Goal: Transaction & Acquisition: Purchase product/service

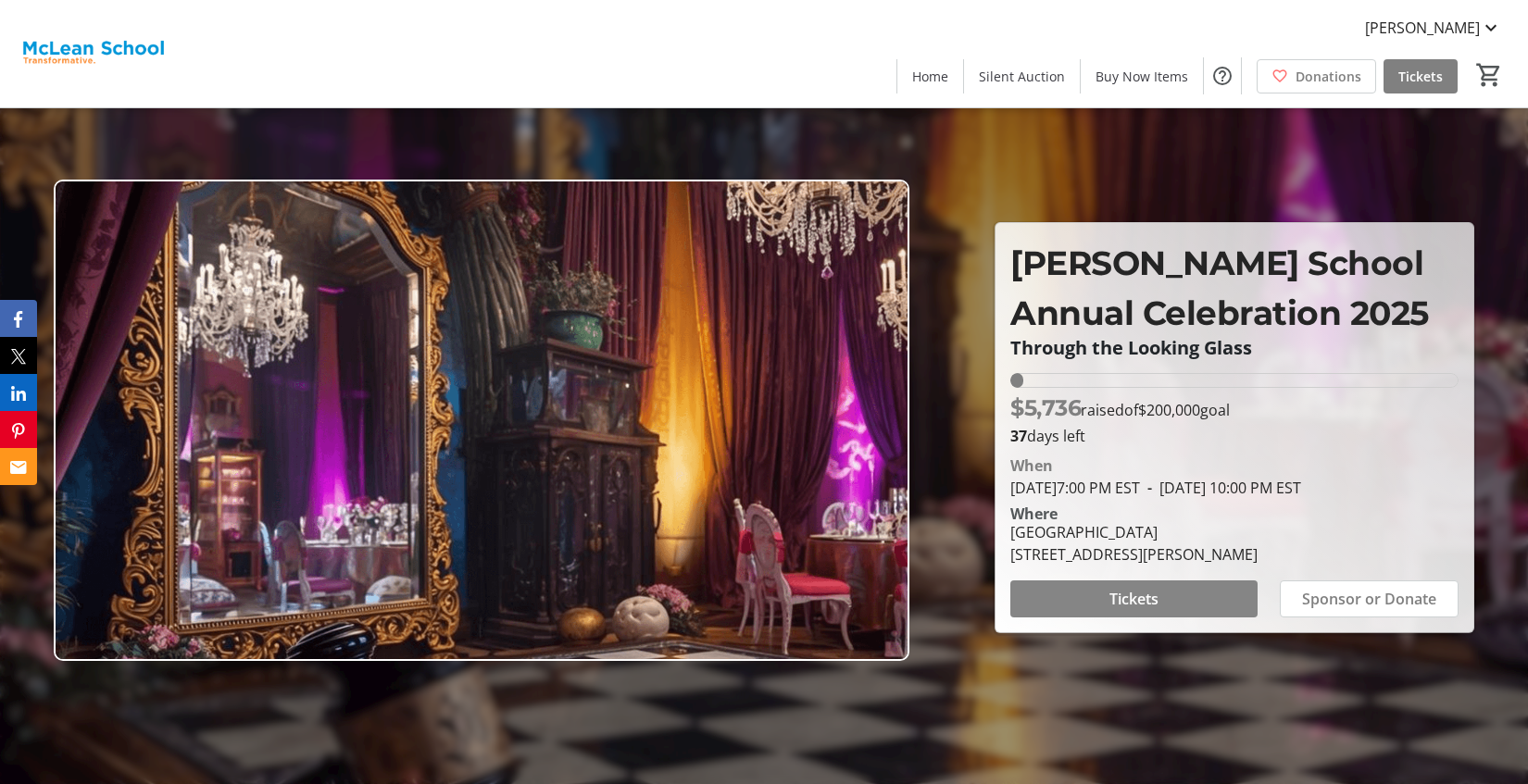
click at [1108, 613] on span at bounding box center [1134, 599] width 248 height 44
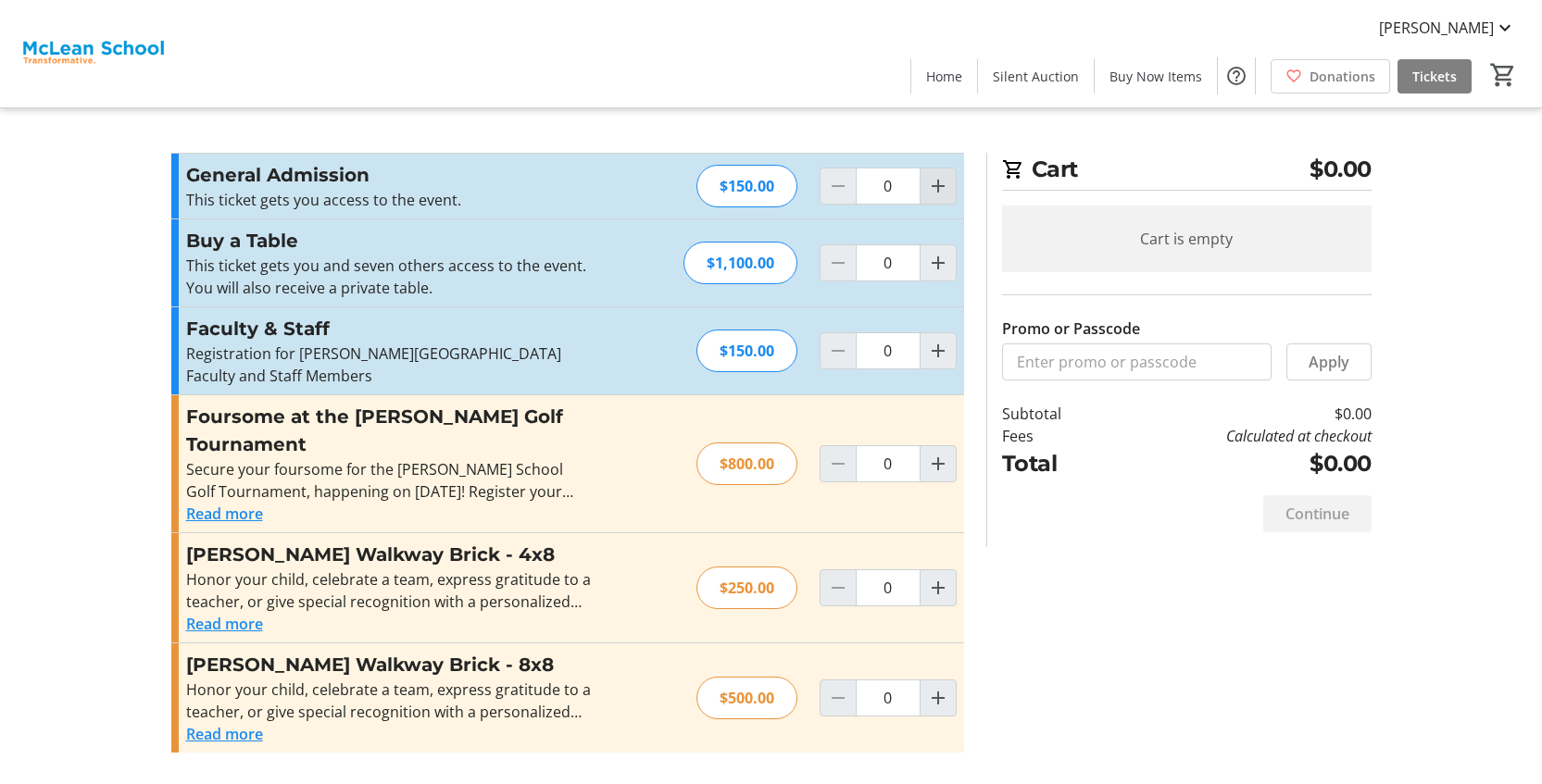
click at [945, 188] on mat-icon "Increment by one" at bounding box center [938, 186] width 22 height 22
type input "1"
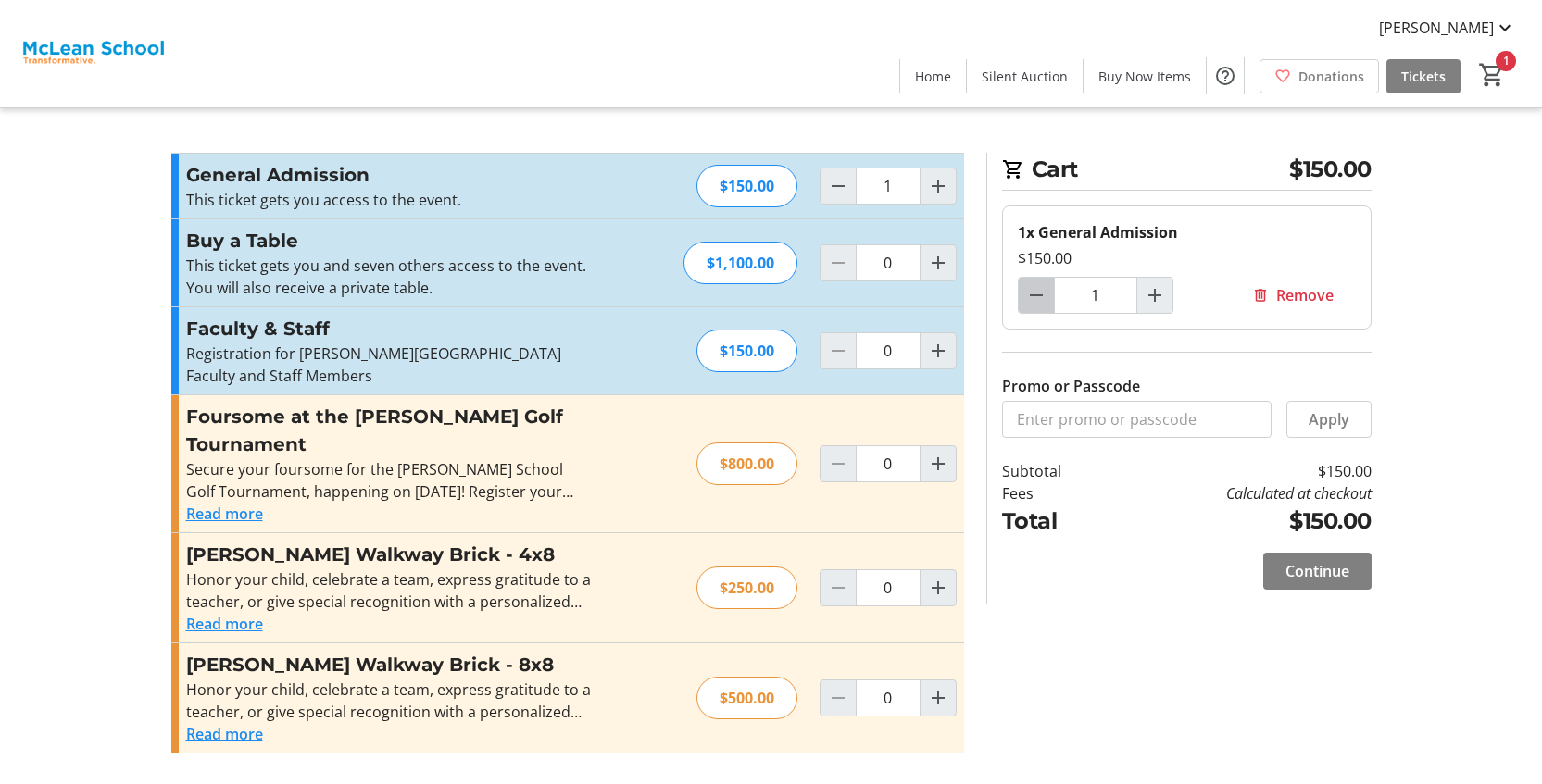
click at [1038, 298] on mat-icon "Decrement by one" at bounding box center [1036, 295] width 22 height 22
type input "0"
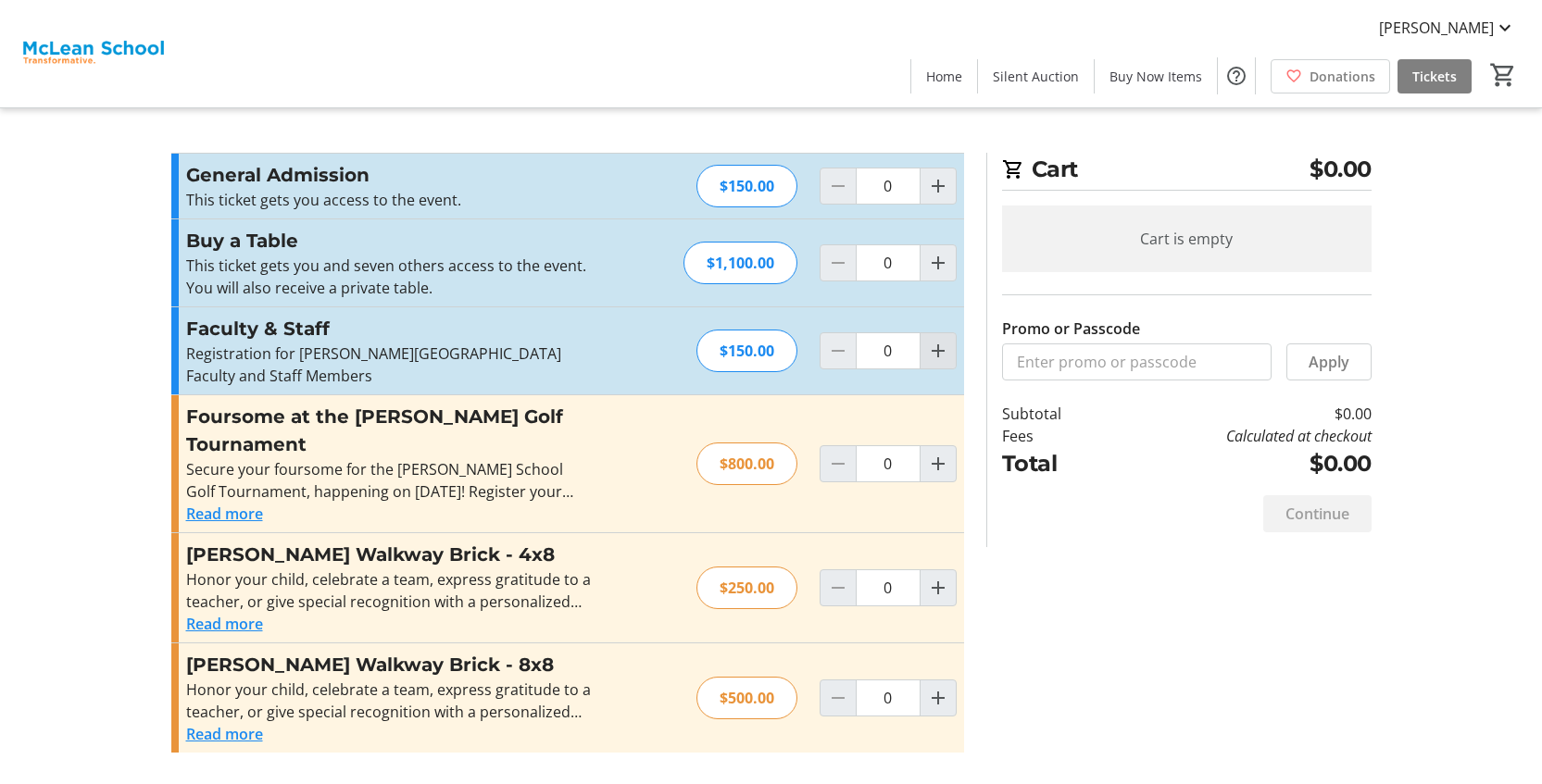
click at [940, 345] on mat-icon "Increment by one" at bounding box center [938, 351] width 22 height 22
type input "1"
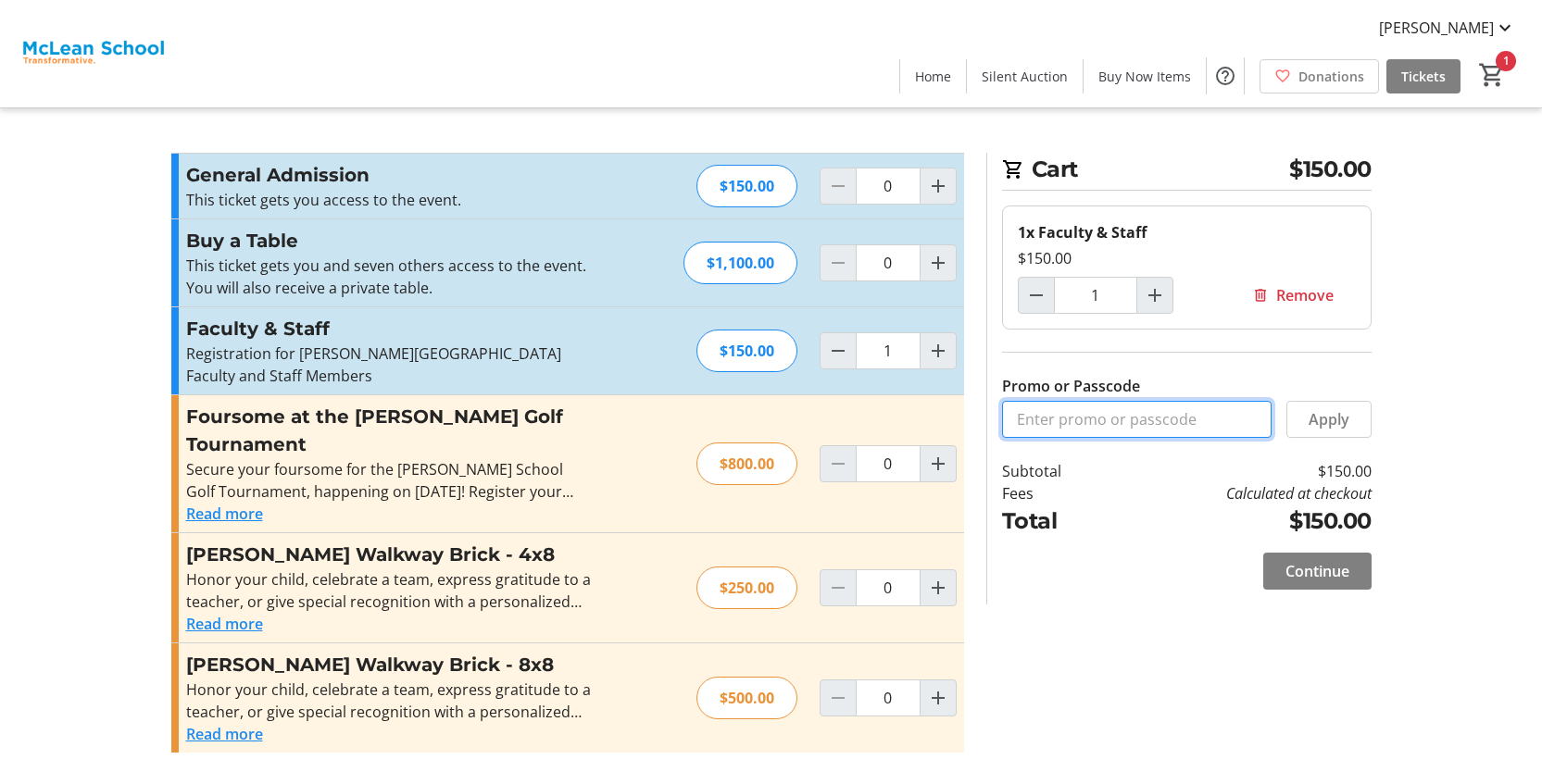
click at [1136, 431] on input "Promo or Passcode" at bounding box center [1137, 419] width 270 height 37
paste input "COMMUNITY"
type input "COMMUNITY"
click at [1335, 420] on span "Apply" at bounding box center [1329, 419] width 40 height 22
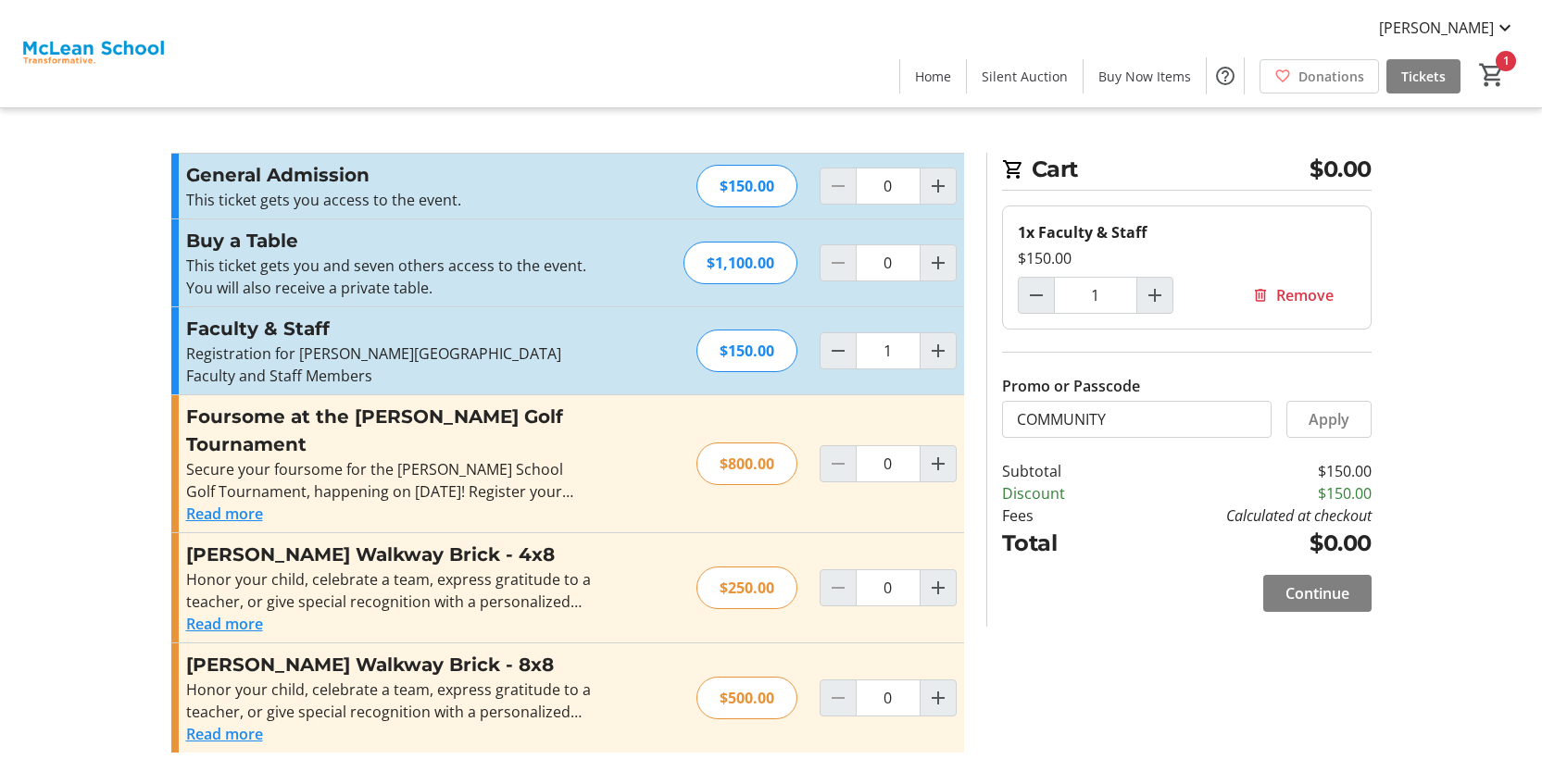
click at [1317, 627] on div "Promo or Passcode Apply General Admission This ticket gets you access to the ev…" at bounding box center [771, 464] width 1223 height 622
click at [1331, 583] on span "Continue" at bounding box center [1317, 593] width 64 height 22
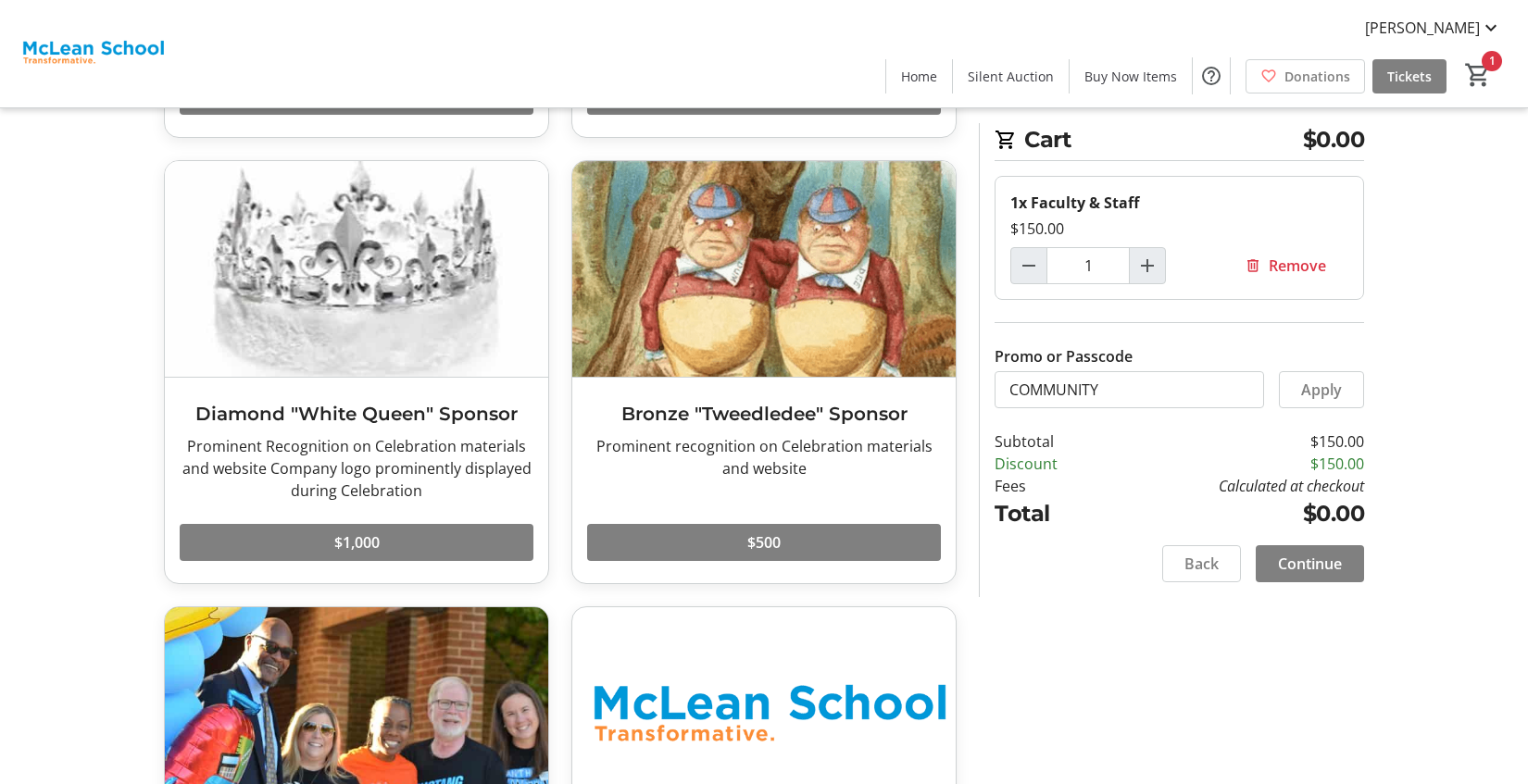
scroll to position [785, 0]
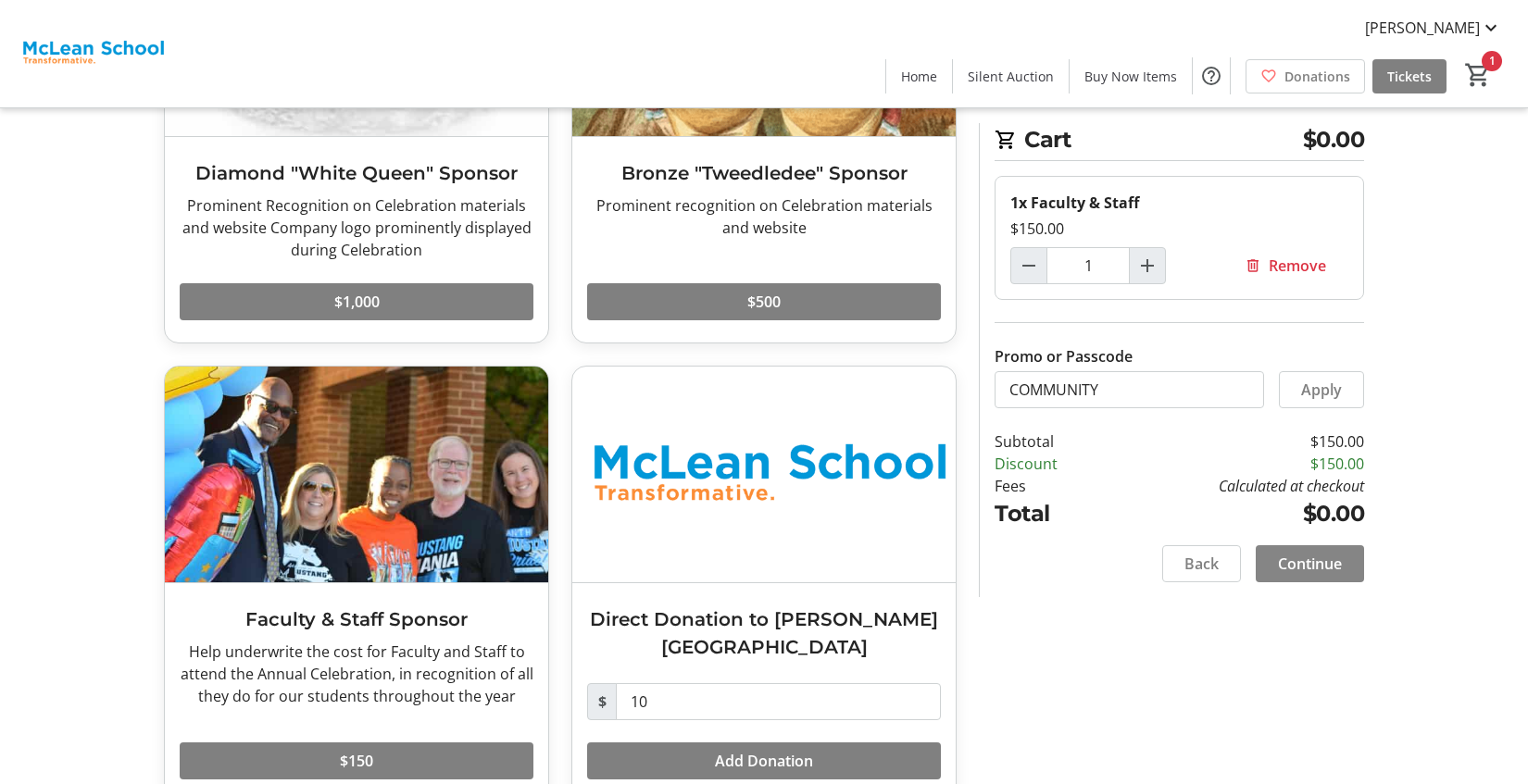
click at [1323, 565] on span "Continue" at bounding box center [1309, 563] width 64 height 22
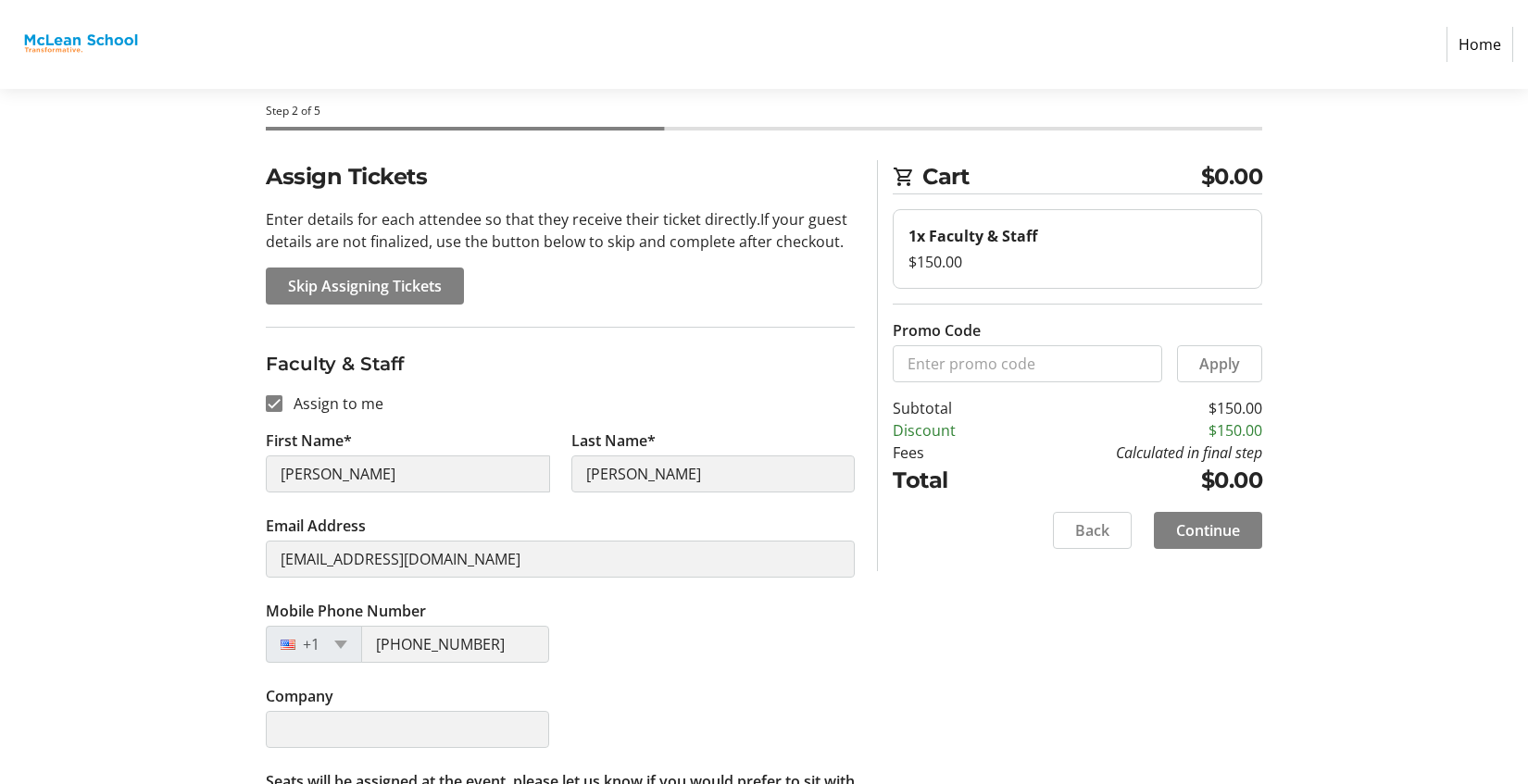
scroll to position [124, 0]
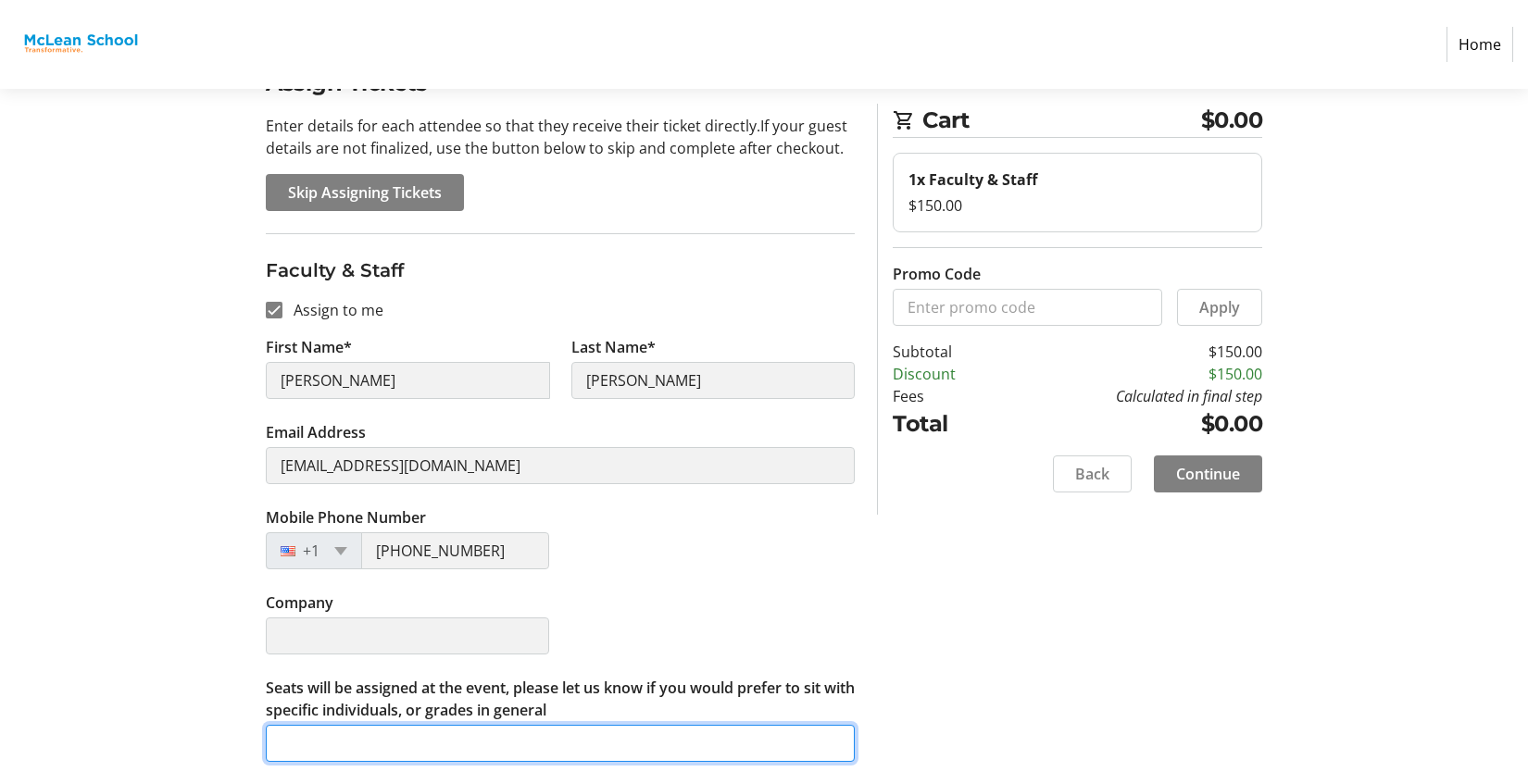
click at [562, 746] on input "Seats will be assigned at the event, please let us know if you would prefer to …" at bounding box center [560, 744] width 589 height 37
type input "[PERSON_NAME]"
click at [571, 757] on input "[PERSON_NAME]" at bounding box center [560, 744] width 589 height 37
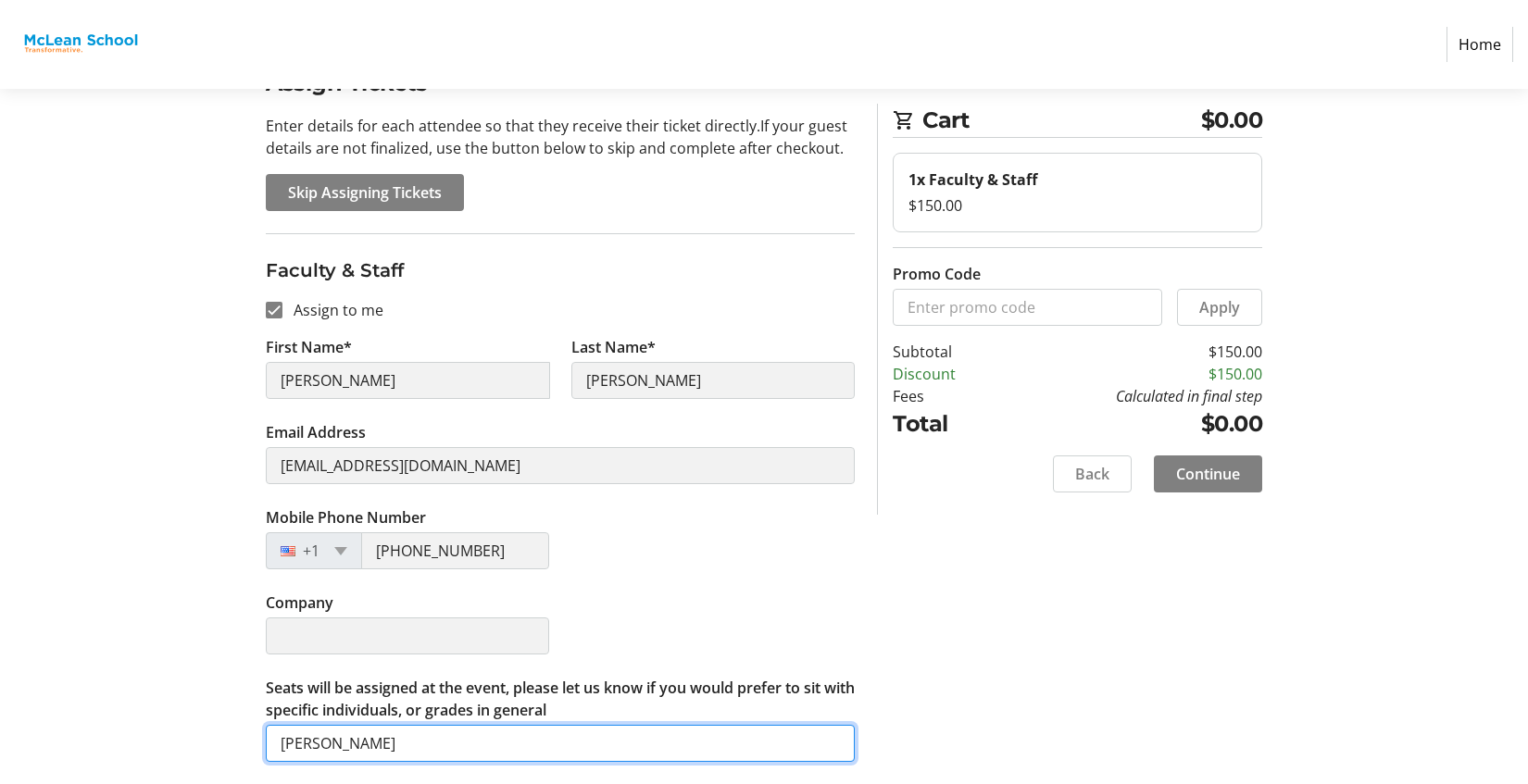
click at [571, 757] on input "[PERSON_NAME]" at bounding box center [560, 744] width 589 height 37
paste input "E"
click at [523, 747] on input "Seats will be assigned at the event, please let us know if you would prefer to …" at bounding box center [560, 744] width 589 height 37
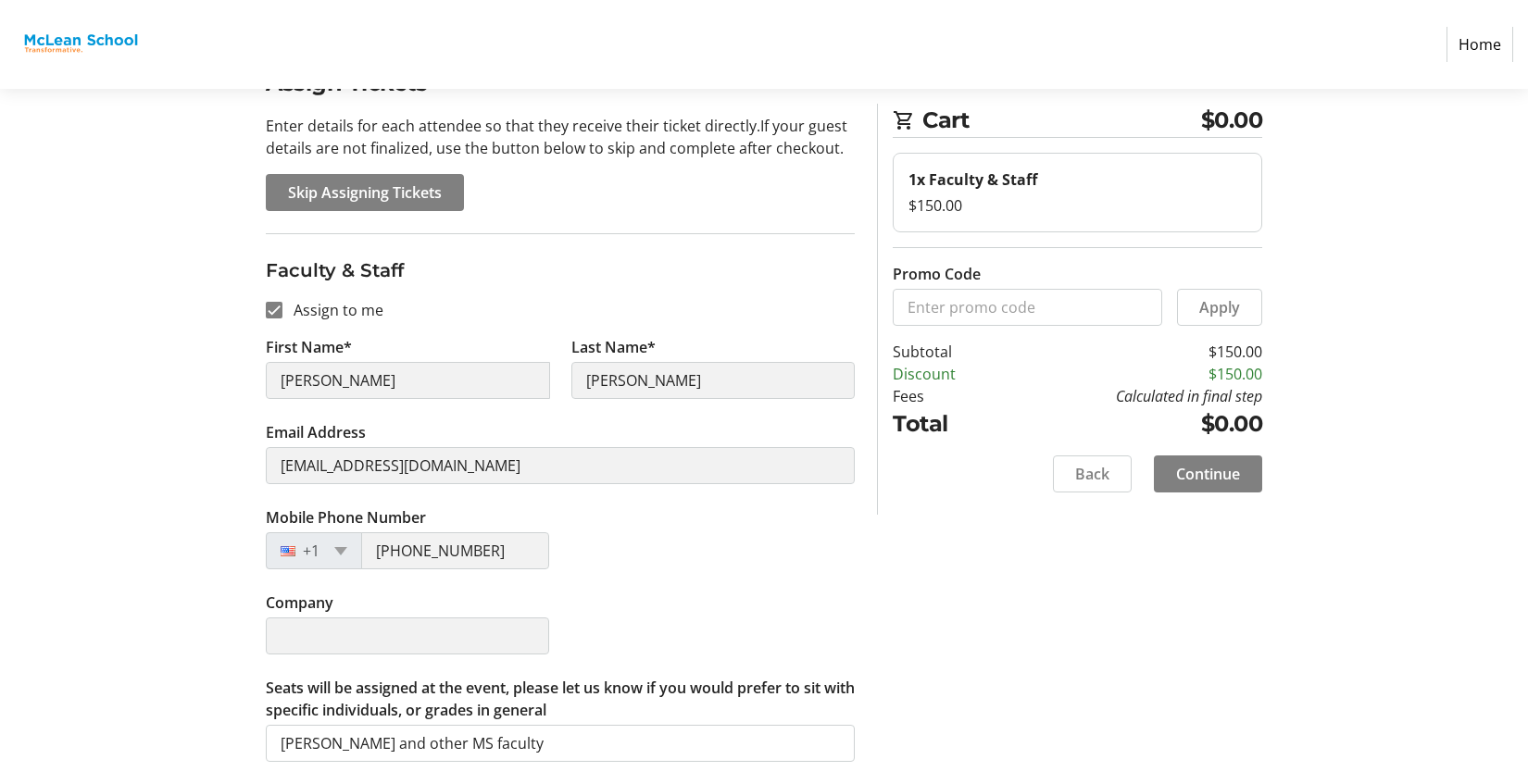
click at [1027, 707] on div "Assign Tickets Enter details for each attendee so that they receive their ticke…" at bounding box center [764, 425] width 1223 height 718
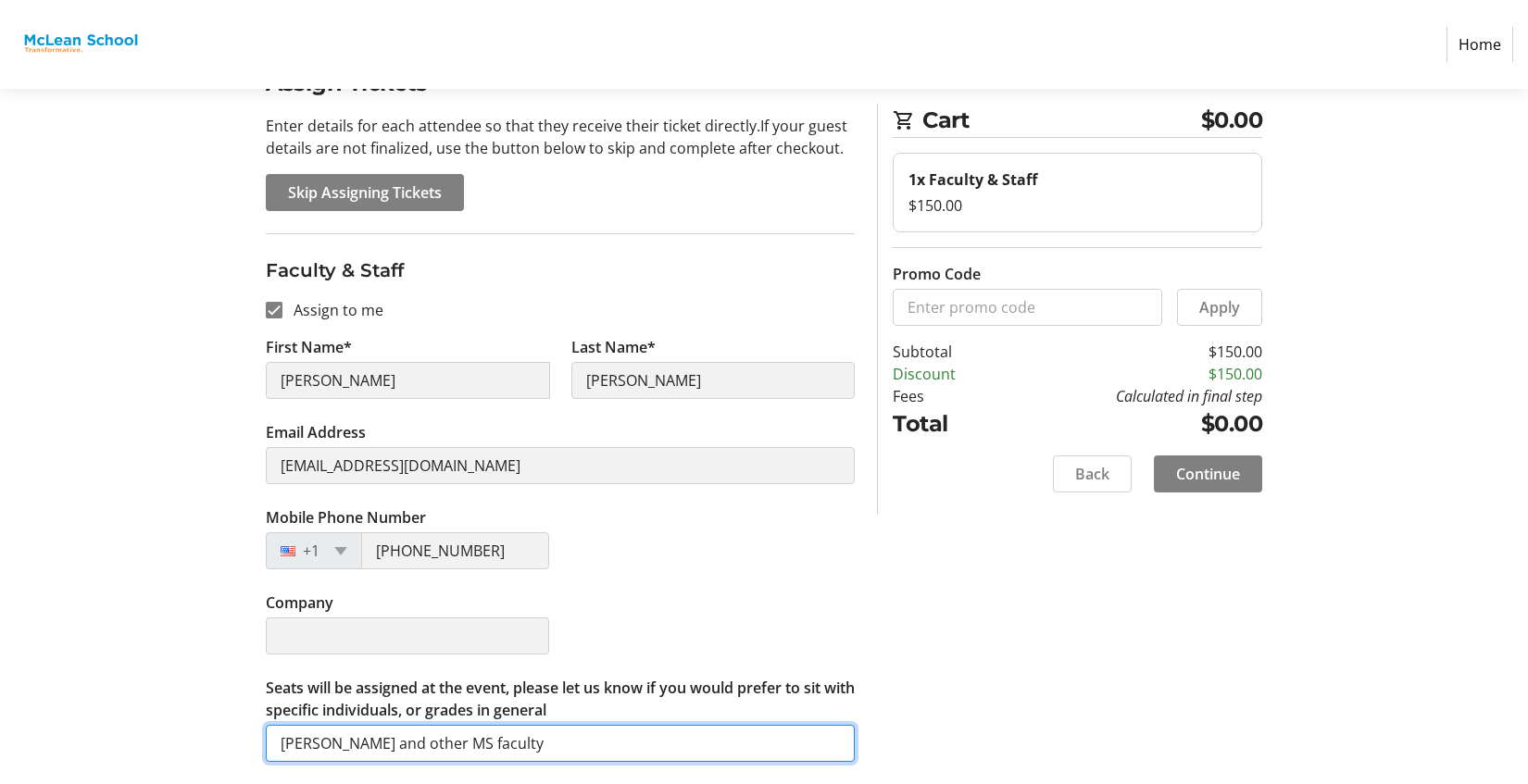
click at [479, 745] on input "[PERSON_NAME] and other MS faculty" at bounding box center [560, 744] width 589 height 37
type input "[PERSON_NAME] and other faculty"
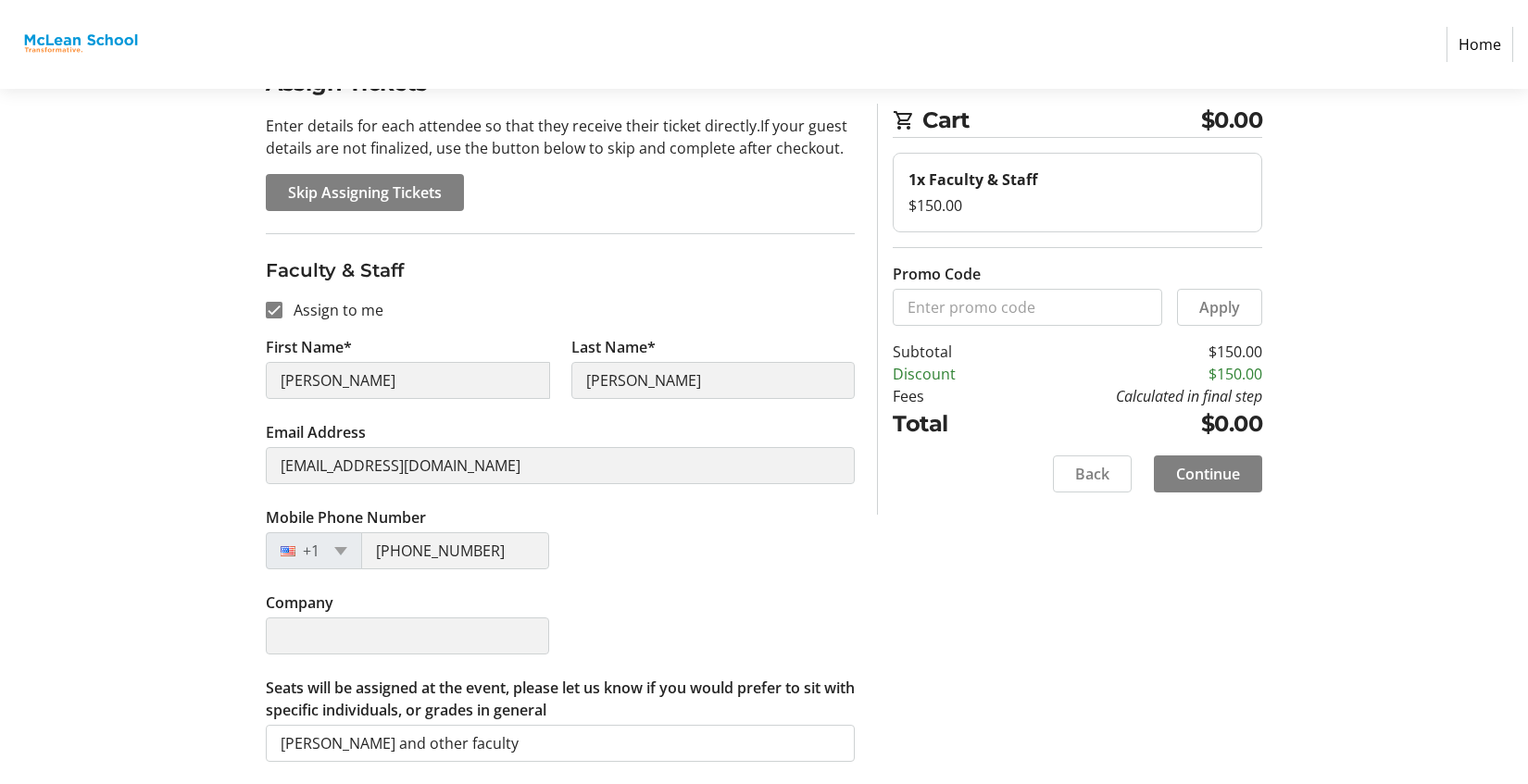
click at [1013, 708] on div "Assign Tickets Enter details for each attendee so that they receive their ticke…" at bounding box center [764, 425] width 1223 height 718
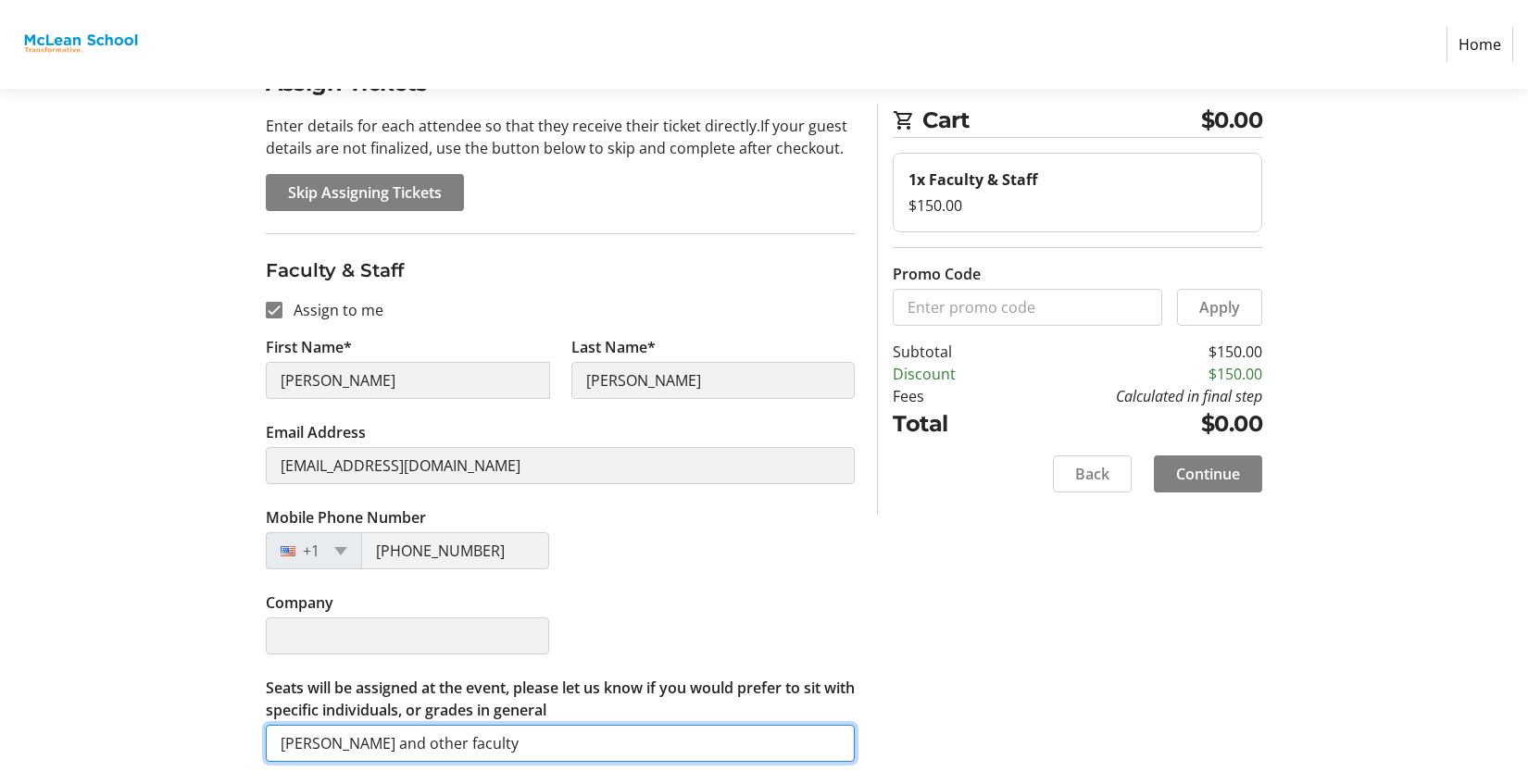
click at [391, 745] on input "[PERSON_NAME] and other faculty" at bounding box center [560, 744] width 589 height 37
click at [402, 746] on input "[PERSON_NAME] and other faculty" at bounding box center [560, 744] width 589 height 37
click at [420, 745] on input "[PERSON_NAME] and other faculty" at bounding box center [560, 744] width 589 height 37
click at [402, 745] on input "[PERSON_NAME] and other faculty" at bounding box center [560, 744] width 589 height 37
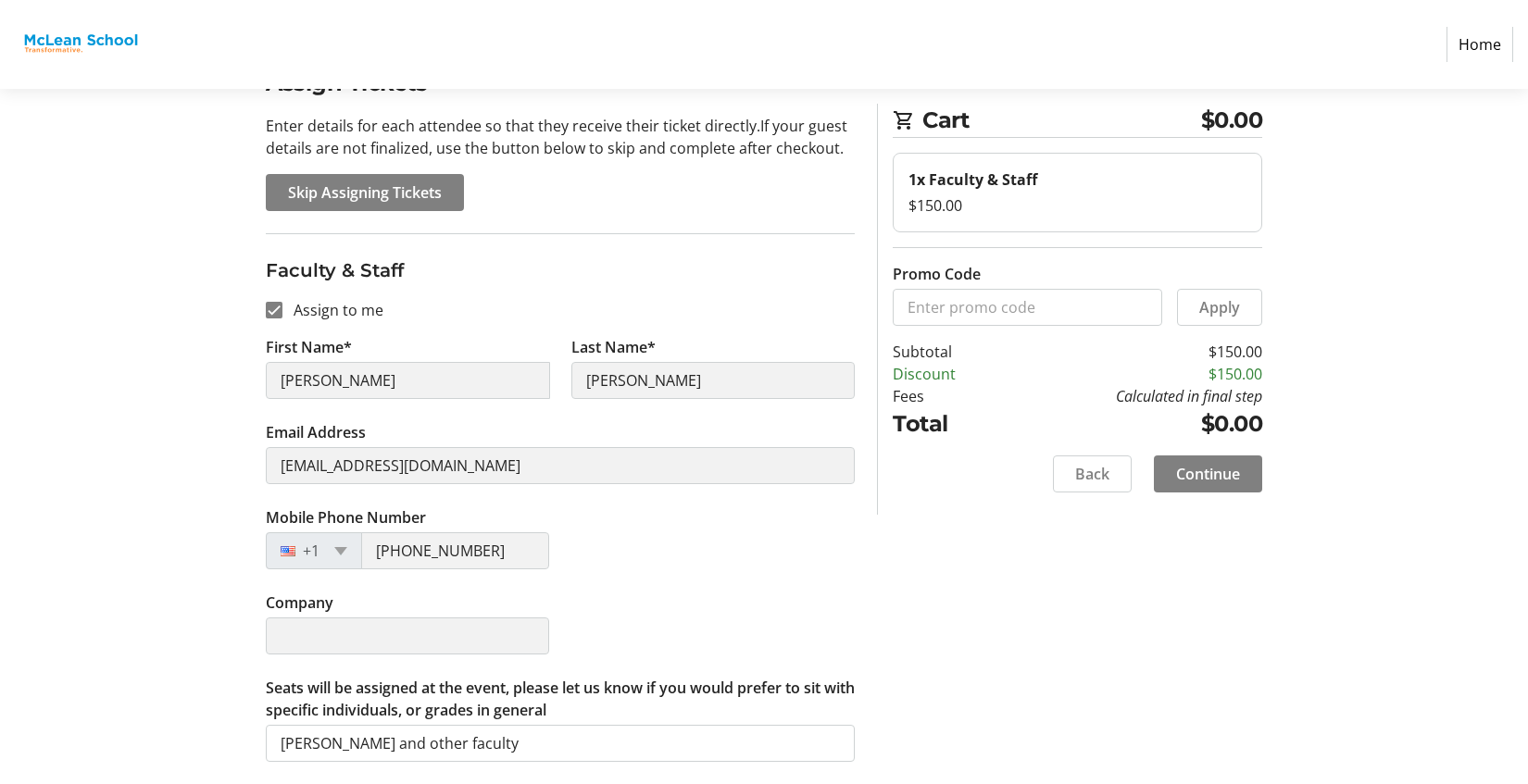
click at [807, 668] on div "Company" at bounding box center [560, 634] width 611 height 85
click at [1216, 482] on span "Continue" at bounding box center [1208, 474] width 64 height 22
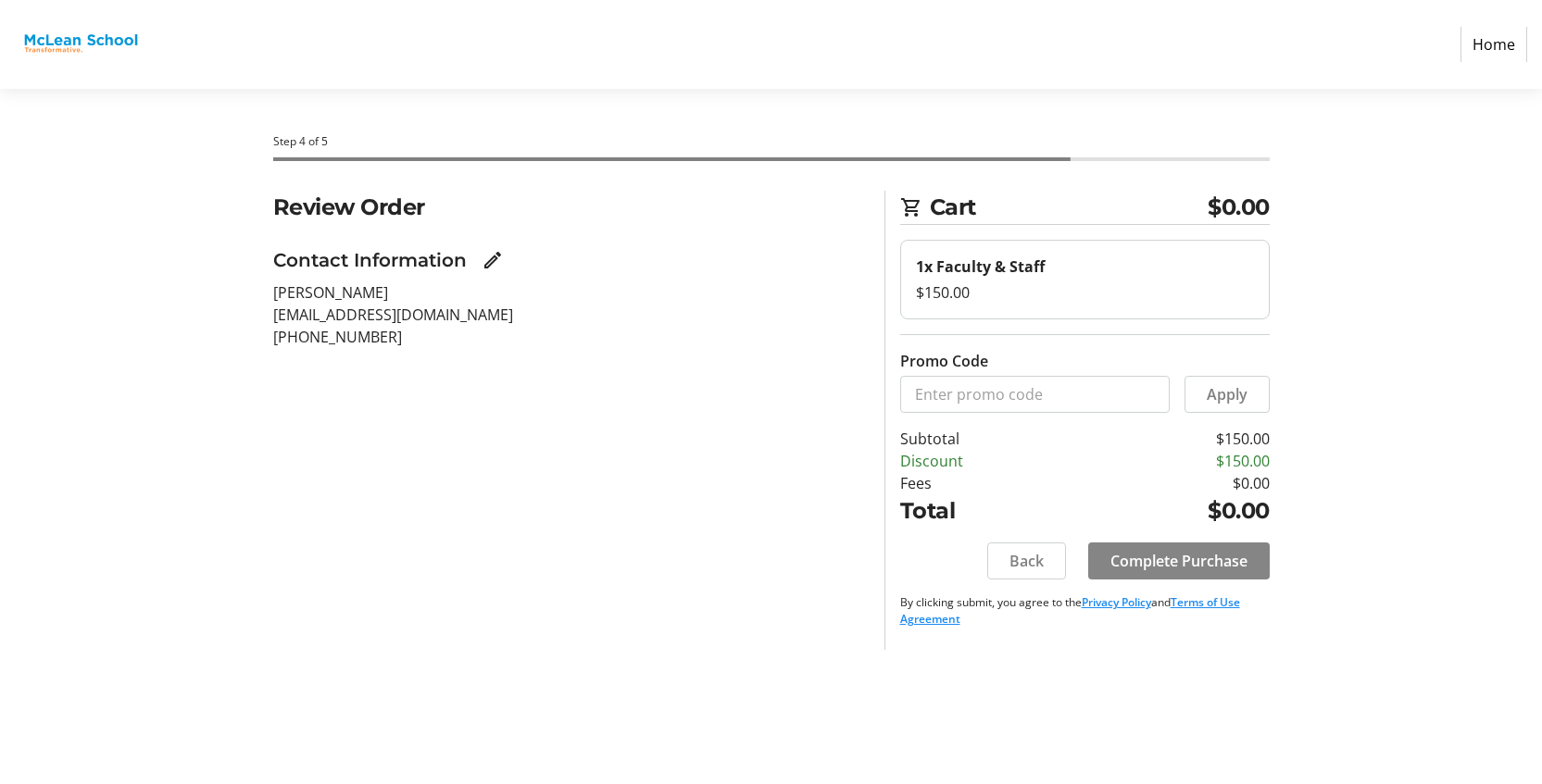
click at [1202, 560] on span "Complete Purchase" at bounding box center [1179, 561] width 137 height 22
